Goal: Information Seeking & Learning: Learn about a topic

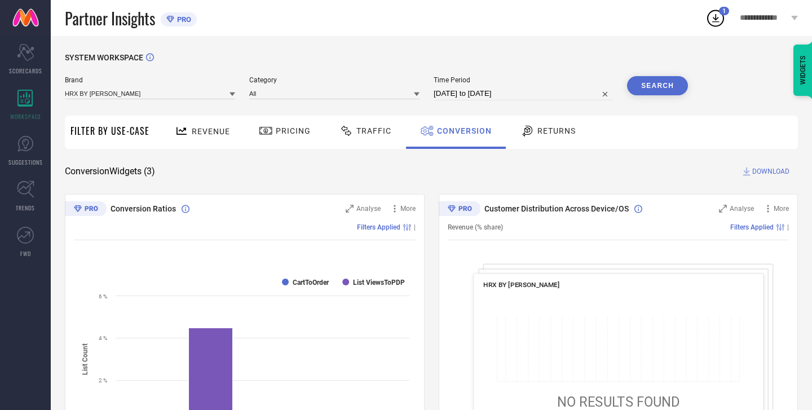
click at [721, 20] on icon at bounding box center [716, 18] width 20 height 20
click at [501, 62] on div "SYSTEM WORKSPACE" at bounding box center [431, 64] width 733 height 23
click at [799, 77] on div "WIDGETS" at bounding box center [803, 70] width 19 height 51
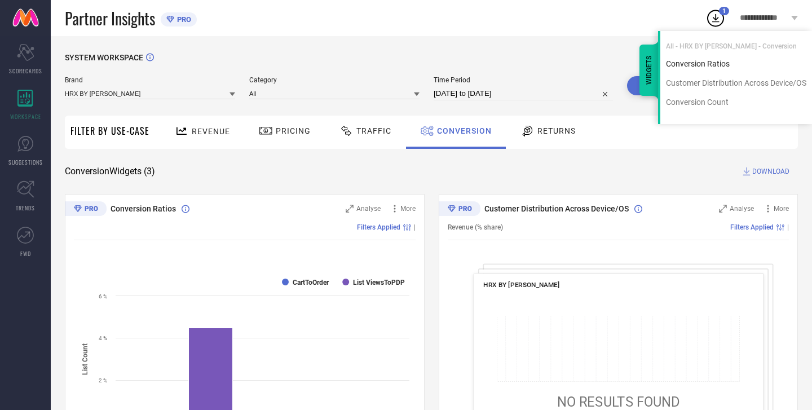
click at [710, 64] on div "Conversion Ratios" at bounding box center [736, 64] width 152 height 11
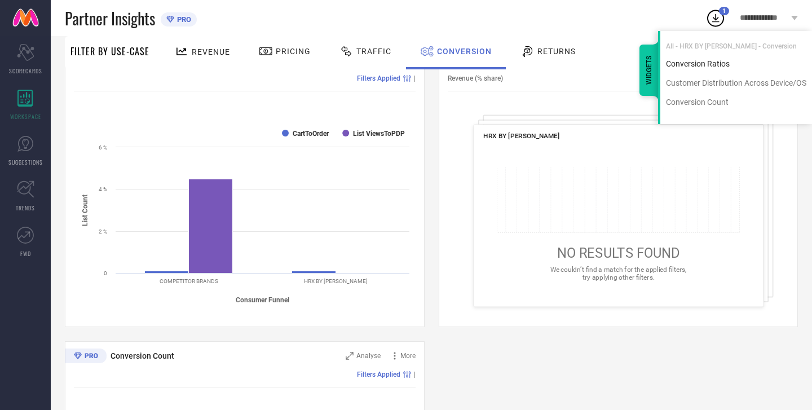
scroll to position [152, 0]
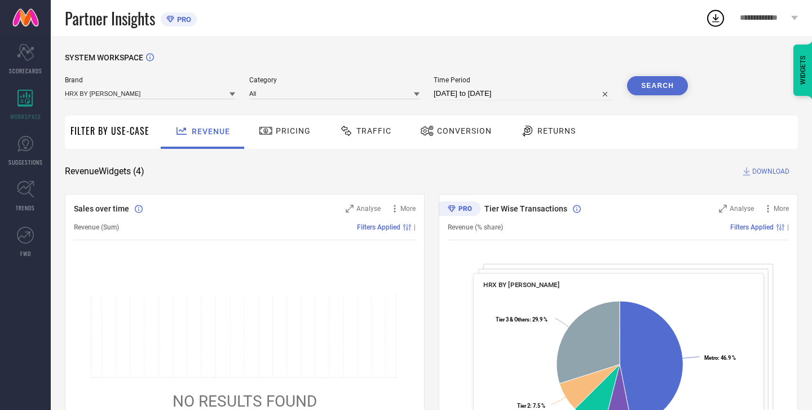
click at [799, 71] on div "WIDGETS" at bounding box center [803, 70] width 19 height 51
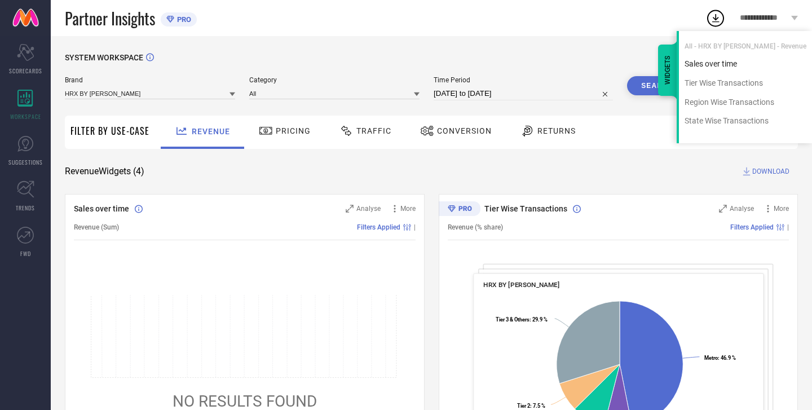
click at [722, 66] on div "Sales over time" at bounding box center [745, 64] width 133 height 11
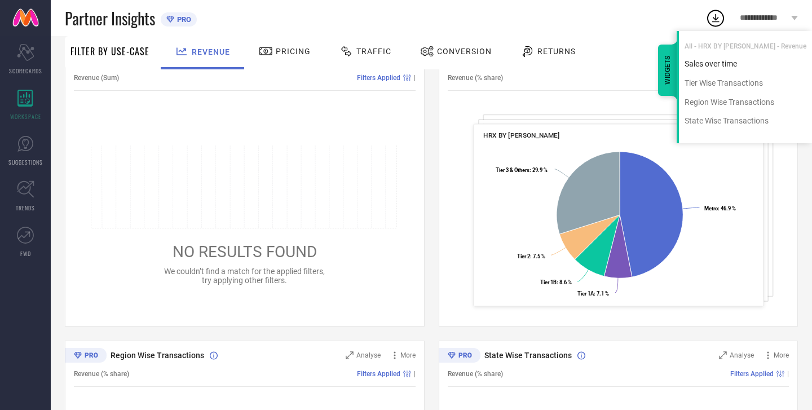
scroll to position [152, 0]
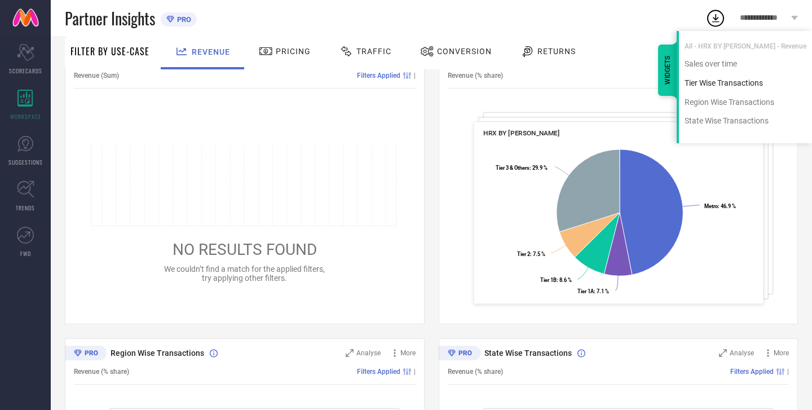
click at [724, 82] on div "Tier Wise Transactions" at bounding box center [745, 83] width 133 height 11
click at [723, 83] on div "Tier Wise Transactions" at bounding box center [745, 83] width 133 height 11
click at [719, 105] on div "Region Wise Transactions" at bounding box center [745, 102] width 133 height 11
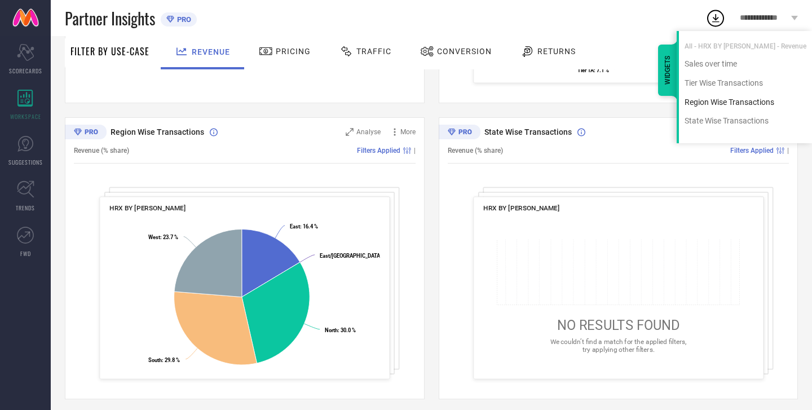
scroll to position [379, 0]
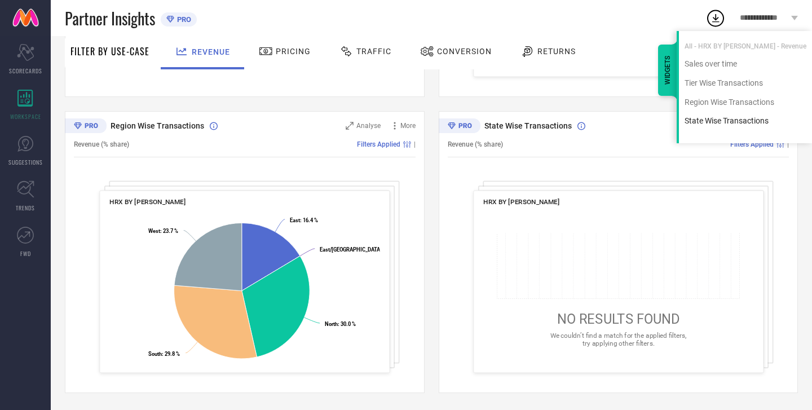
click at [715, 119] on div "State Wise Transactions" at bounding box center [745, 121] width 133 height 11
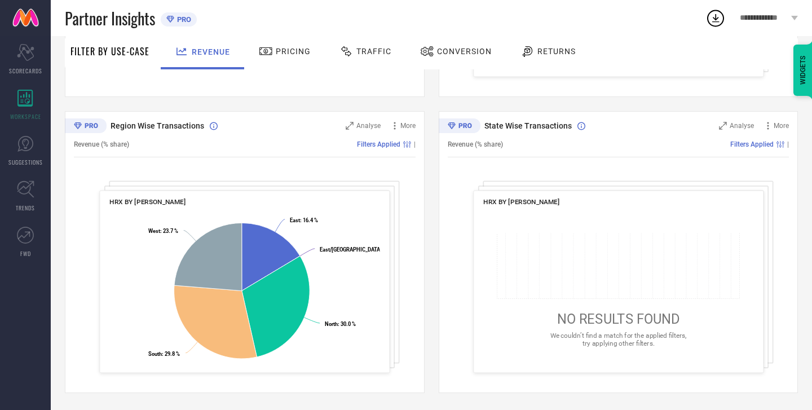
click at [434, 55] on div at bounding box center [428, 52] width 17 height 14
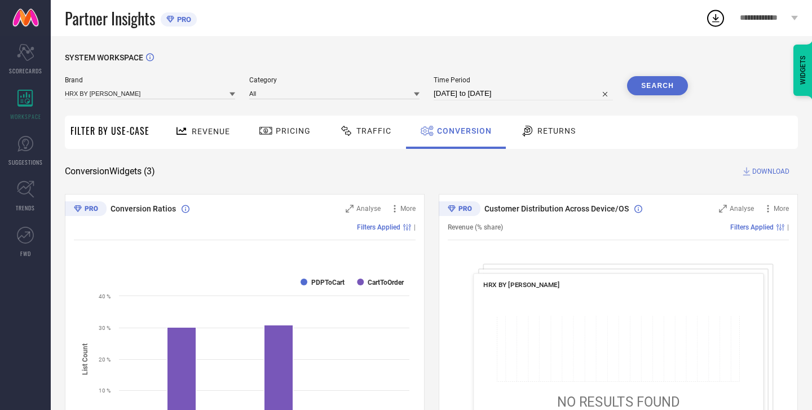
click at [550, 132] on span "Returns" at bounding box center [556, 130] width 38 height 9
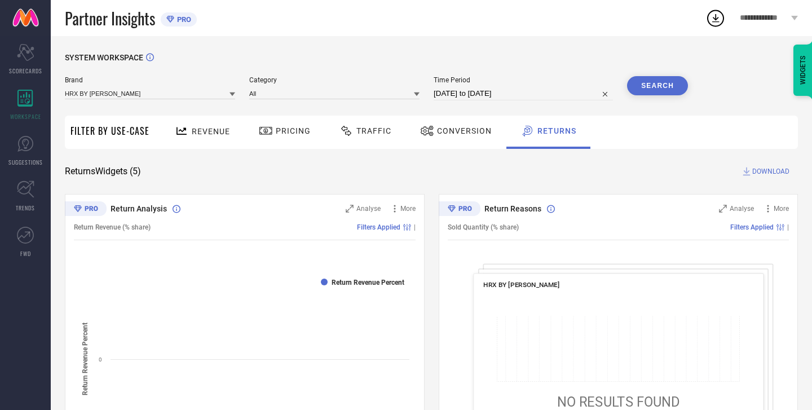
click at [809, 60] on div "WIDGETS" at bounding box center [803, 70] width 19 height 51
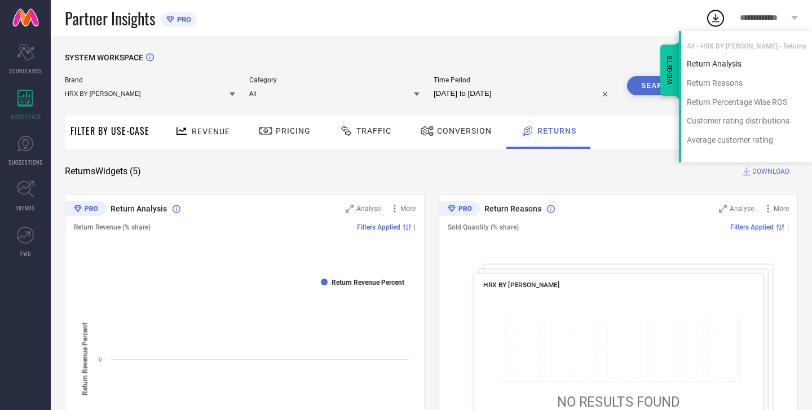
click at [726, 68] on div "Return Analysis" at bounding box center [746, 64] width 131 height 11
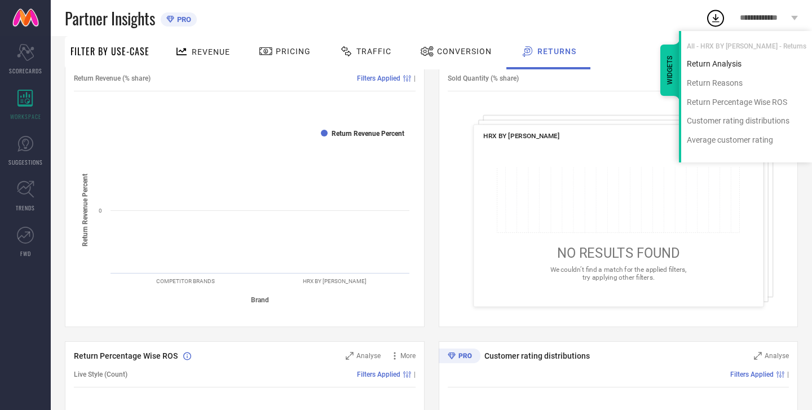
scroll to position [152, 0]
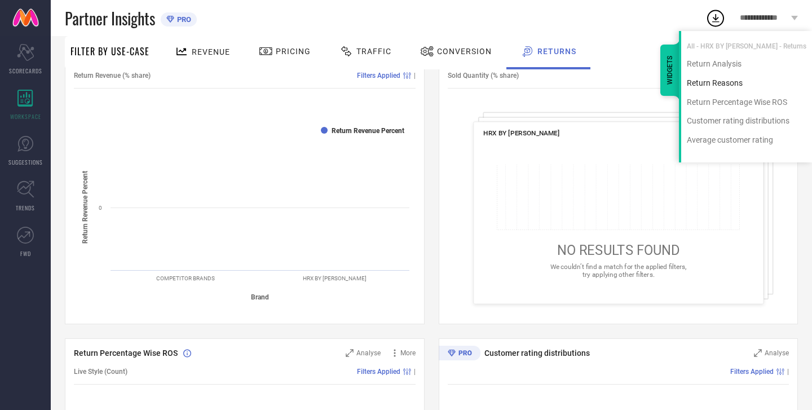
click at [725, 83] on div "Return Reasons" at bounding box center [746, 83] width 131 height 11
click at [721, 99] on div "Return Percentage Wise ROS" at bounding box center [746, 102] width 131 height 11
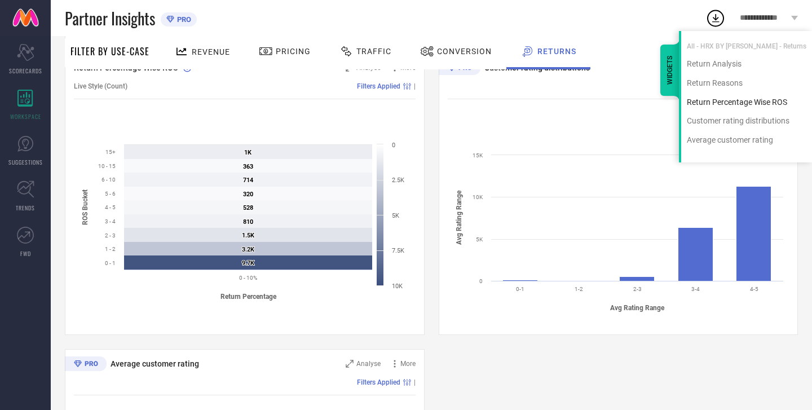
scroll to position [448, 0]
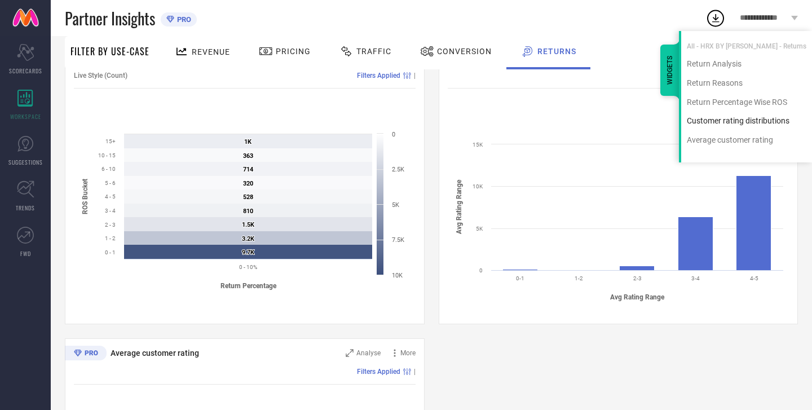
click at [717, 119] on div "Customer rating distributions" at bounding box center [746, 121] width 131 height 11
click at [718, 139] on div "Average customer rating" at bounding box center [746, 140] width 131 height 11
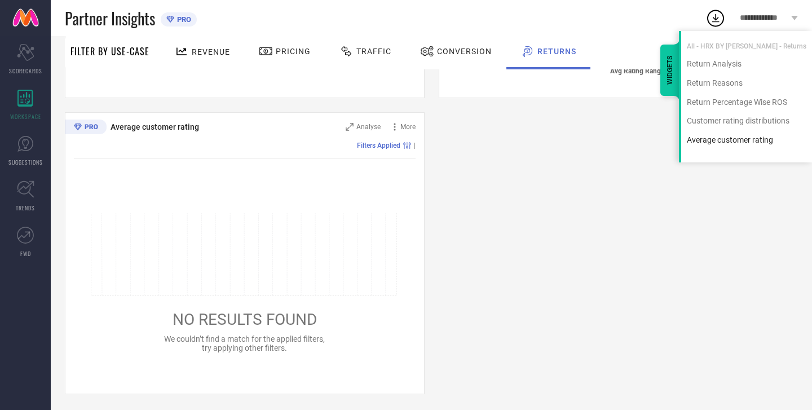
scroll to position [675, 0]
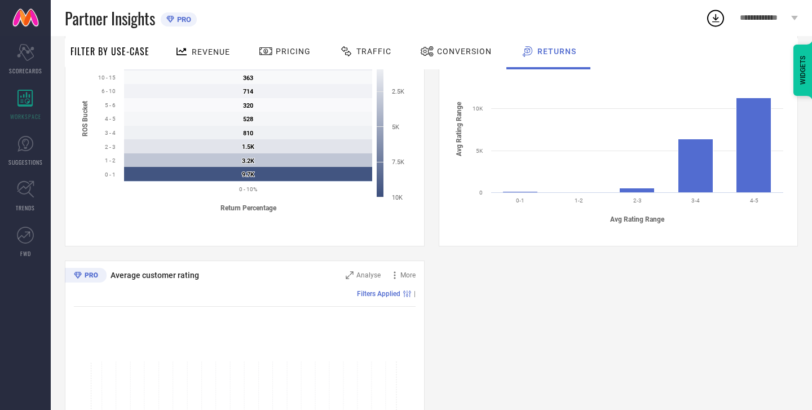
scroll to position [367, 0]
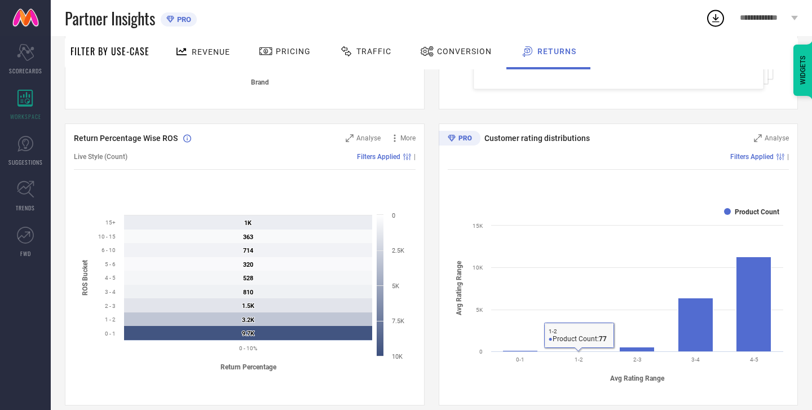
click at [527, 358] on rect at bounding box center [618, 295] width 341 height 192
